Goal: Task Accomplishment & Management: Manage account settings

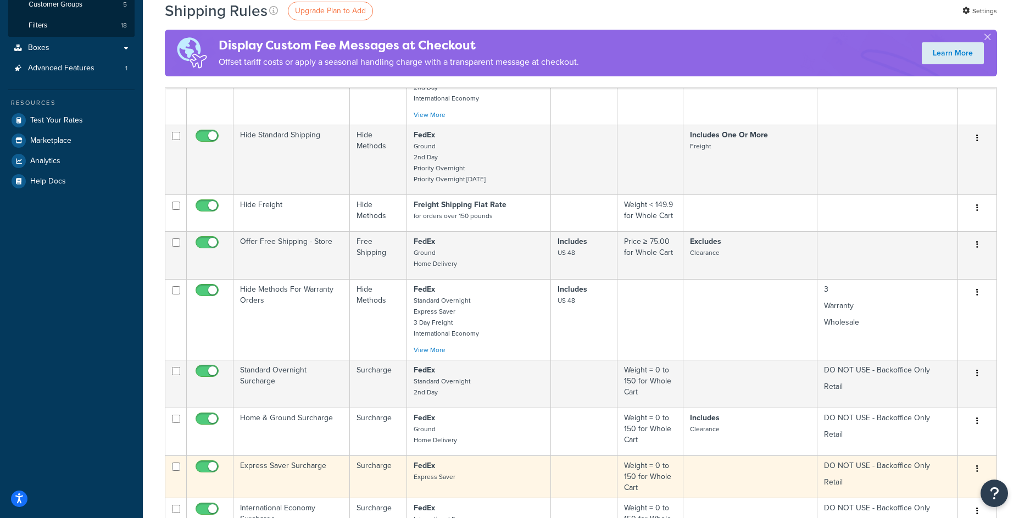
scroll to position [501, 0]
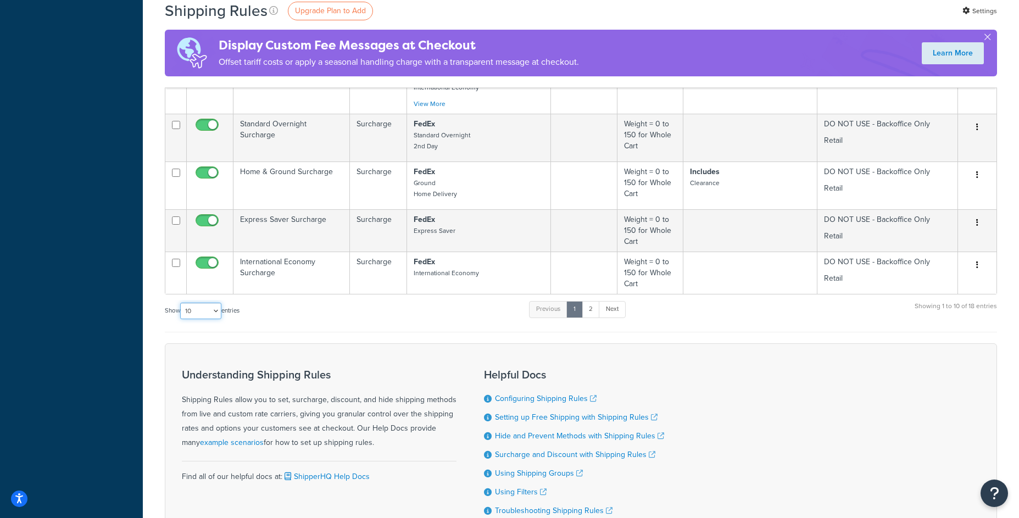
select select "25"
click option "25" at bounding box center [0, 0] width 0 height 0
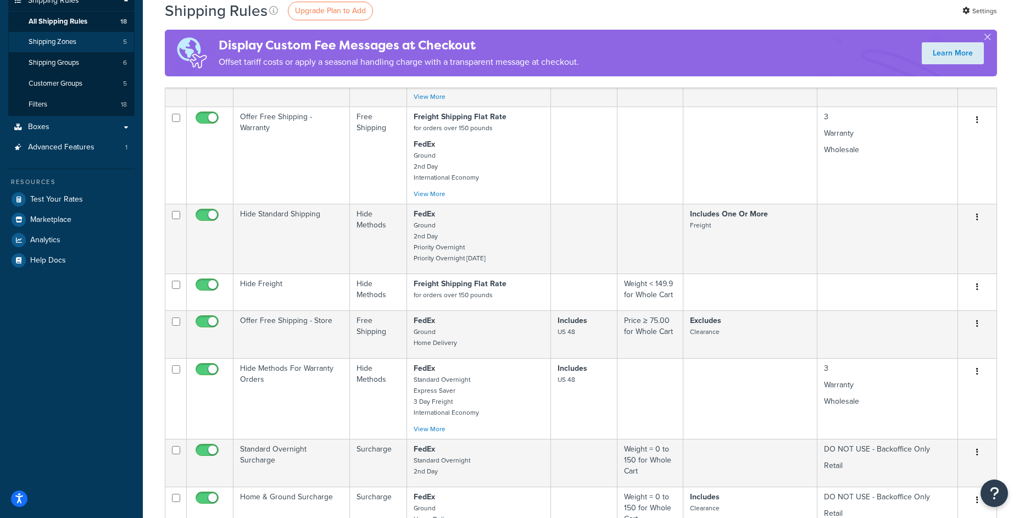
scroll to position [0, 0]
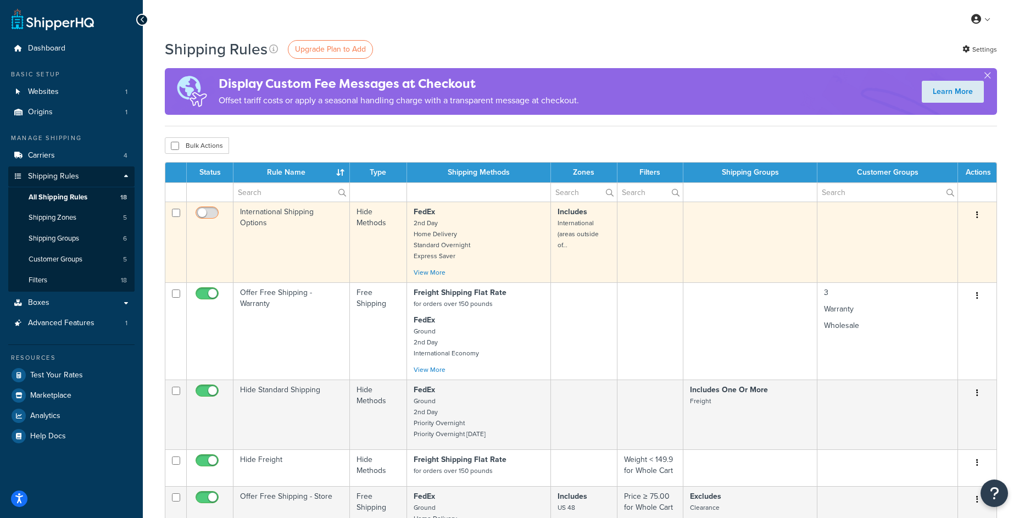
click at [207, 213] on input "checkbox" at bounding box center [208, 216] width 30 height 14
click at [206, 216] on input "checkbox" at bounding box center [208, 216] width 30 height 14
click at [207, 212] on input "checkbox" at bounding box center [208, 216] width 30 height 14
checkbox input "true"
